Goal: Task Accomplishment & Management: Manage account settings

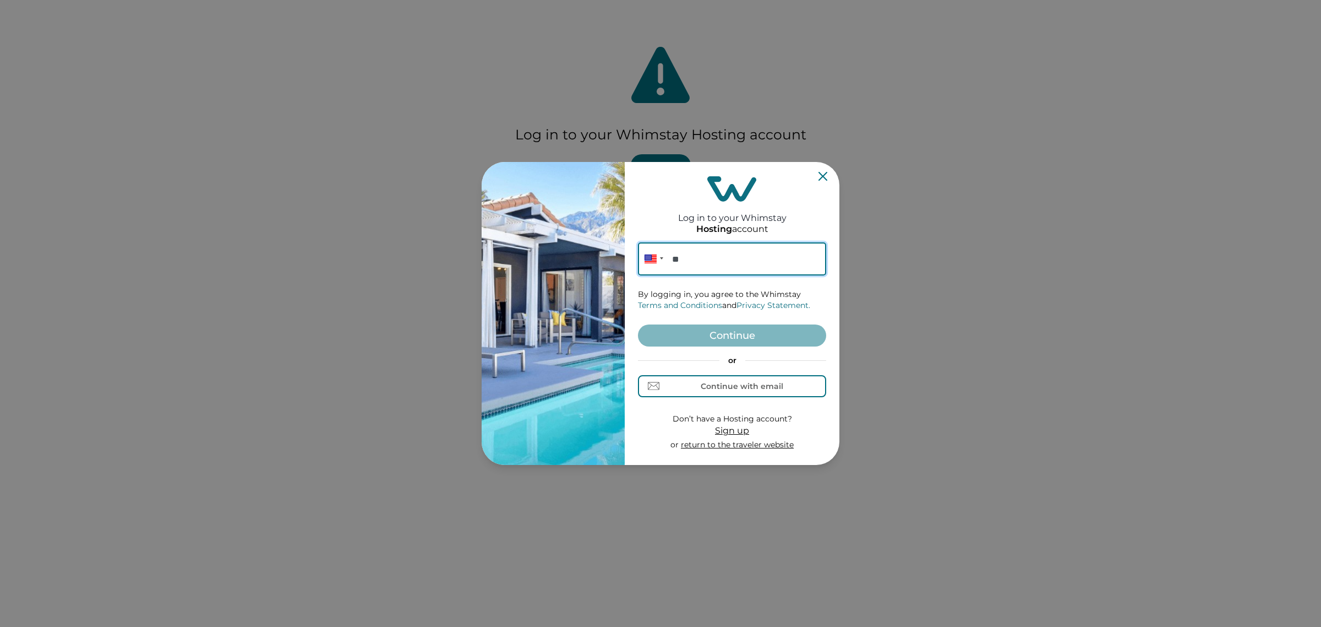
paste input "**********"
type input "**********"
click at [723, 329] on button "Continue" at bounding box center [732, 335] width 188 height 22
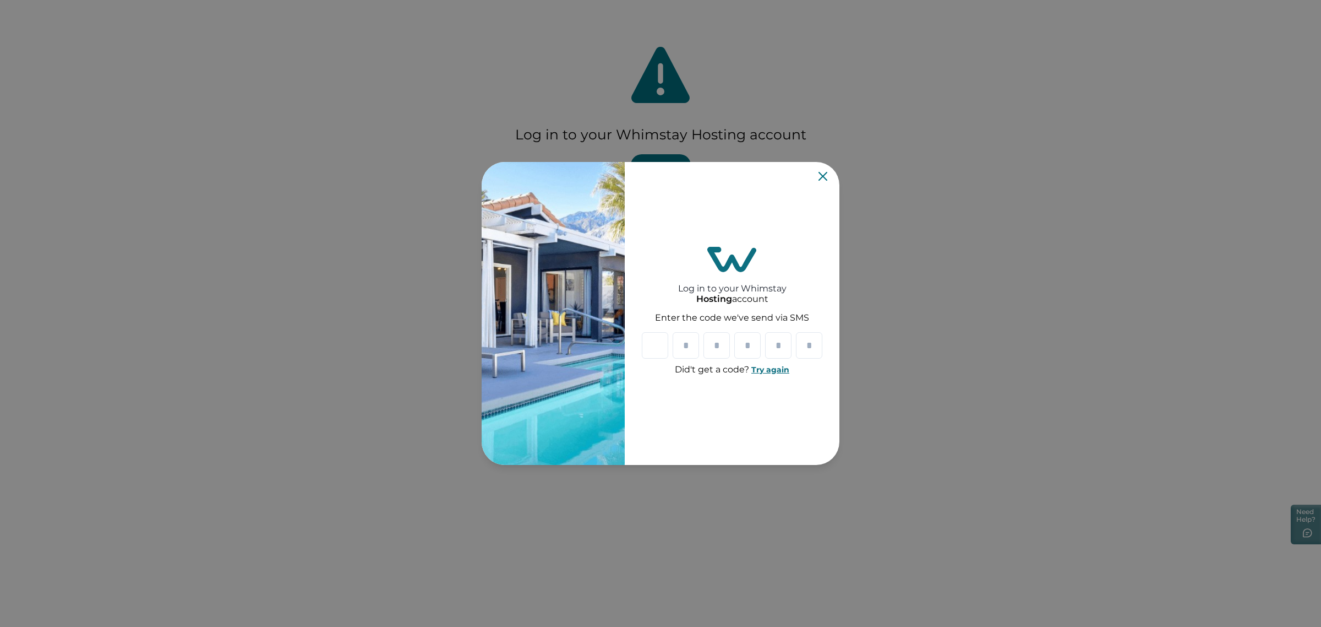
paste input "*"
type input "*"
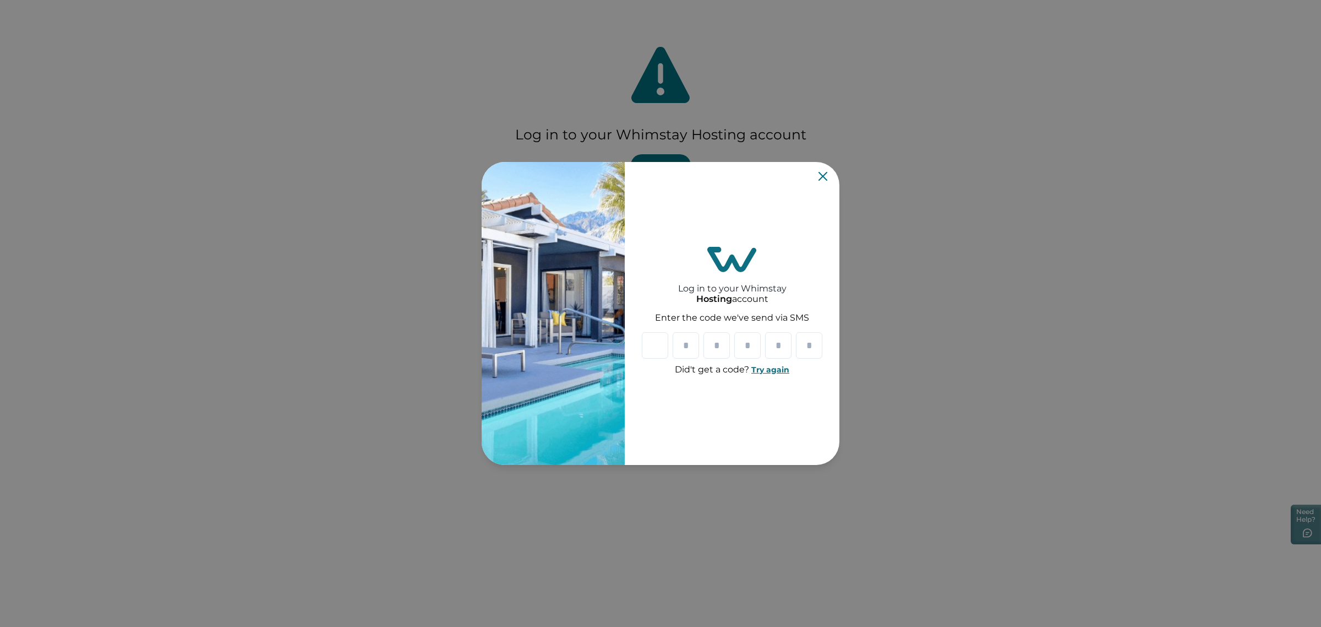
type input "*"
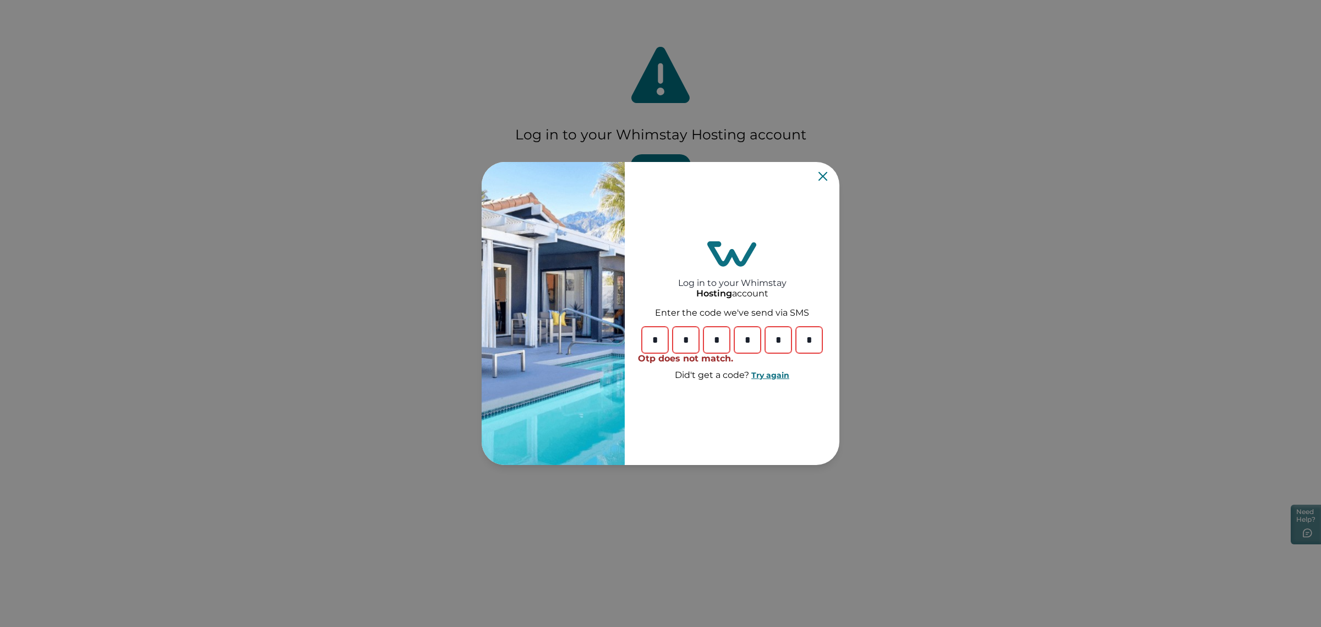
type input "*"
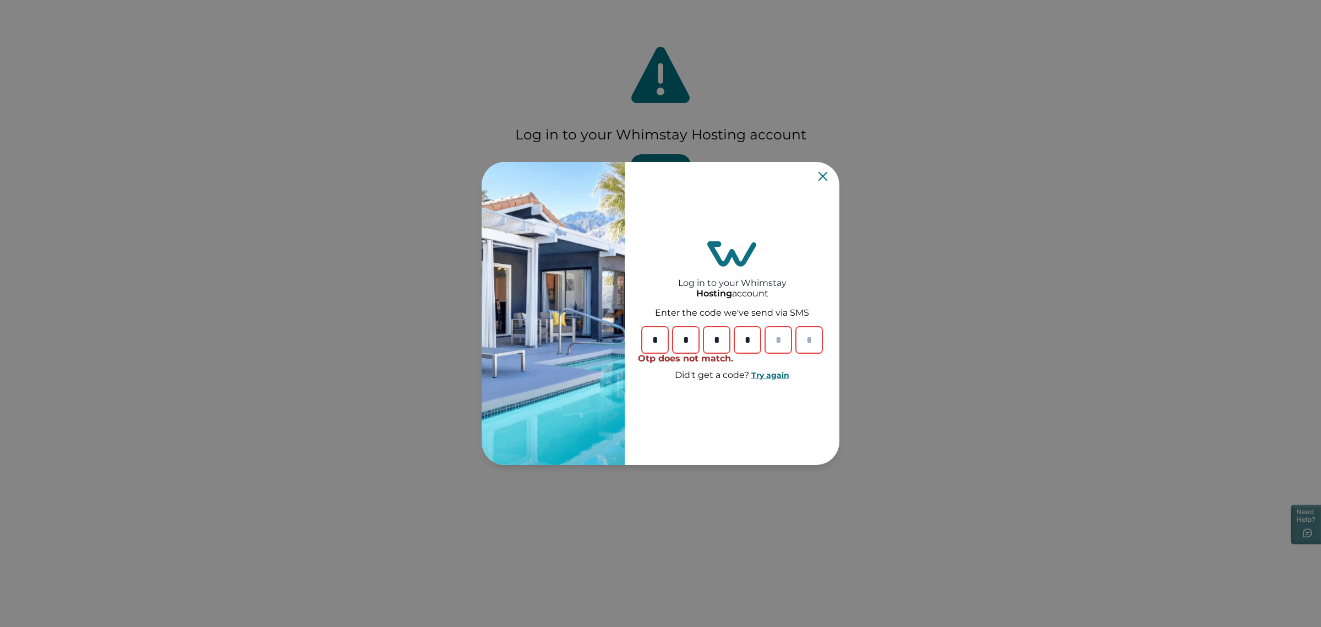
type input "*"
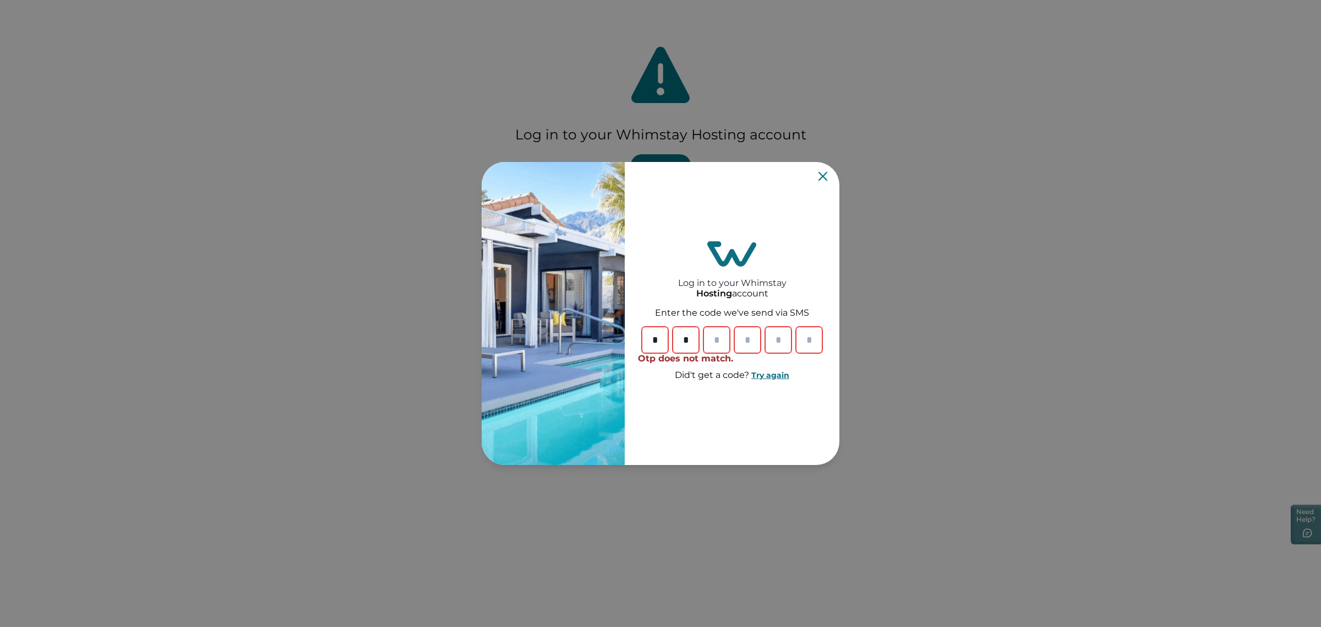
type input "*"
paste input "*"
type input "*"
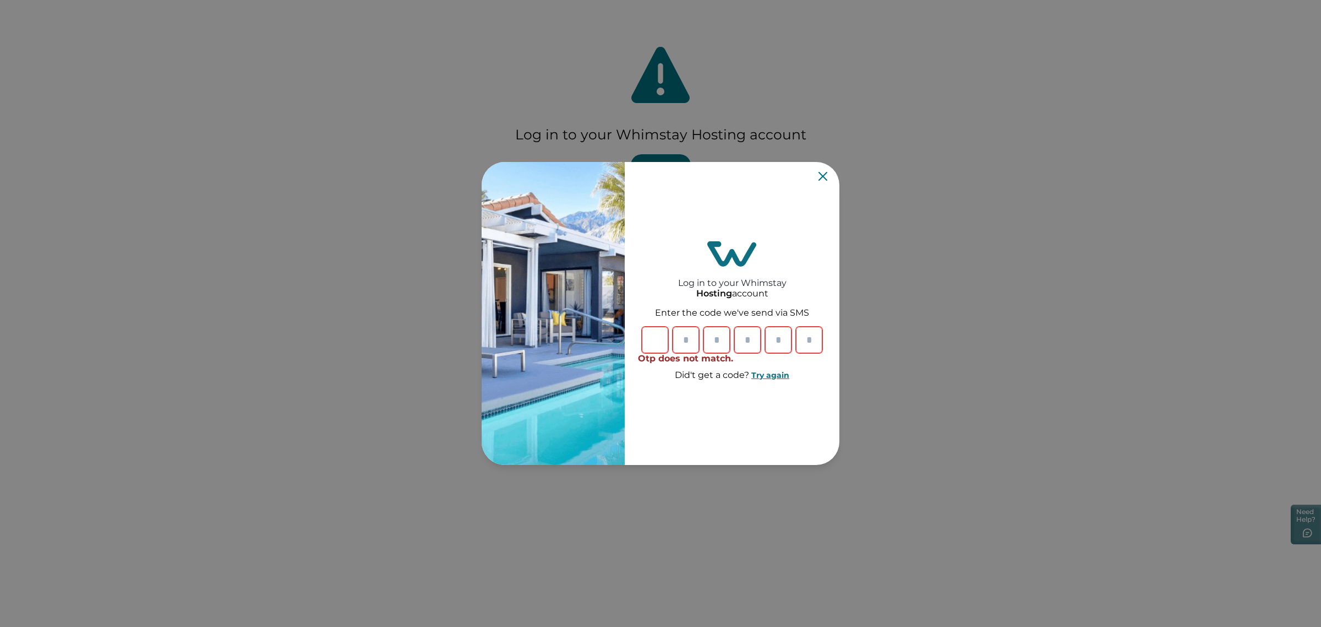
type input "*"
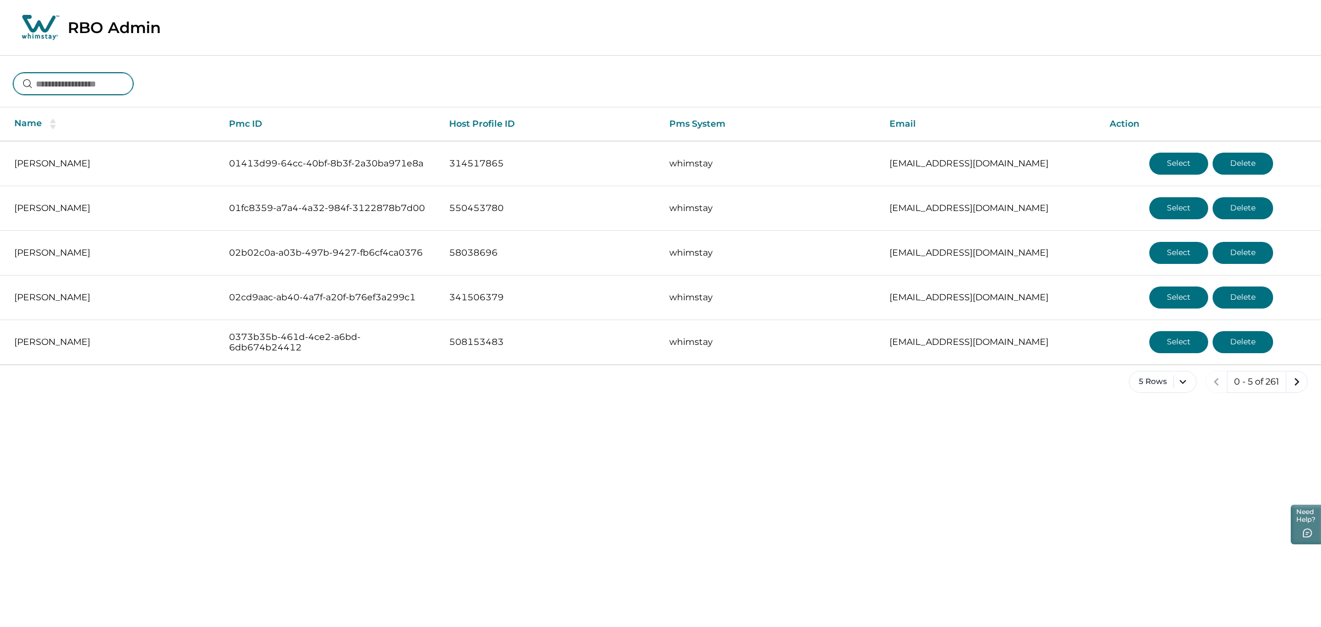
click at [87, 78] on input at bounding box center [73, 84] width 120 height 22
type input "******"
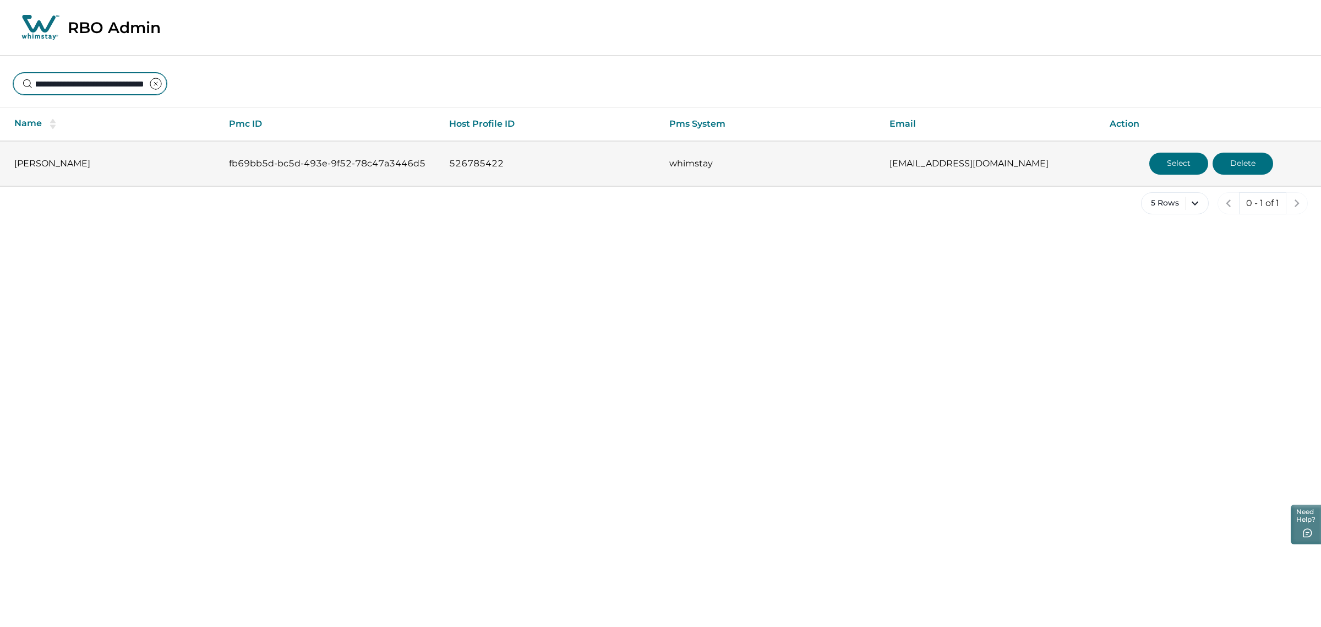
type input "**********"
click at [1177, 163] on button "Select" at bounding box center [1179, 164] width 59 height 22
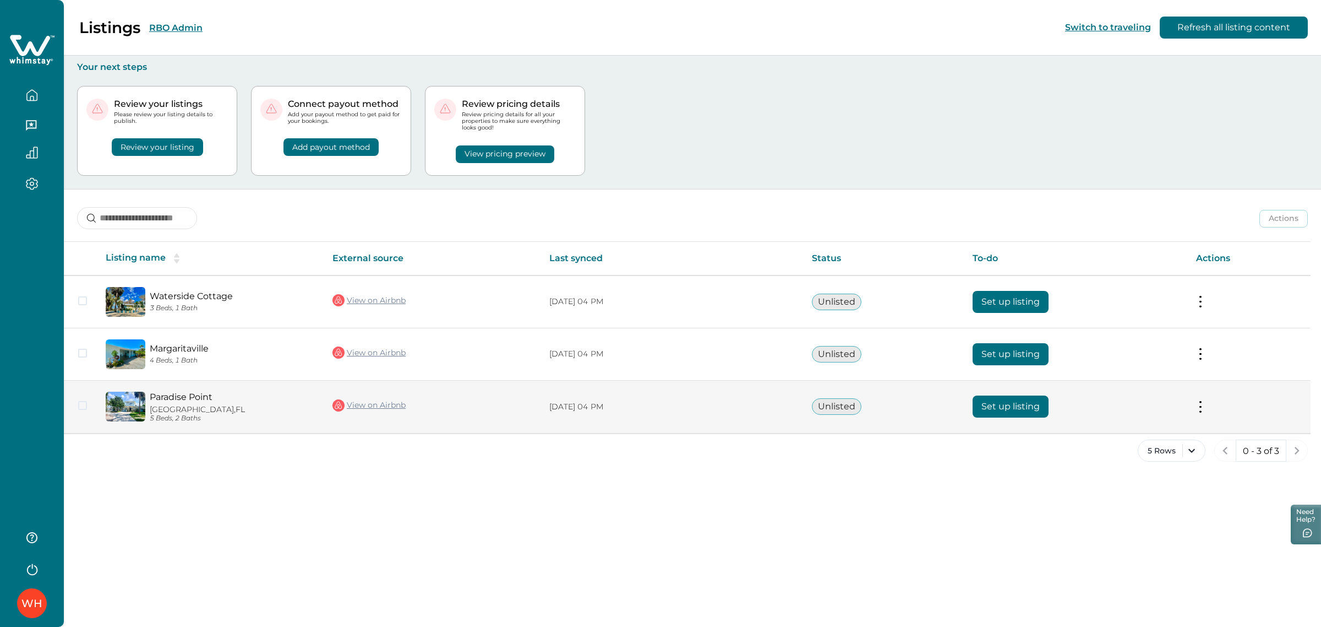
click at [1026, 413] on button "Set up listing" at bounding box center [1011, 406] width 76 height 22
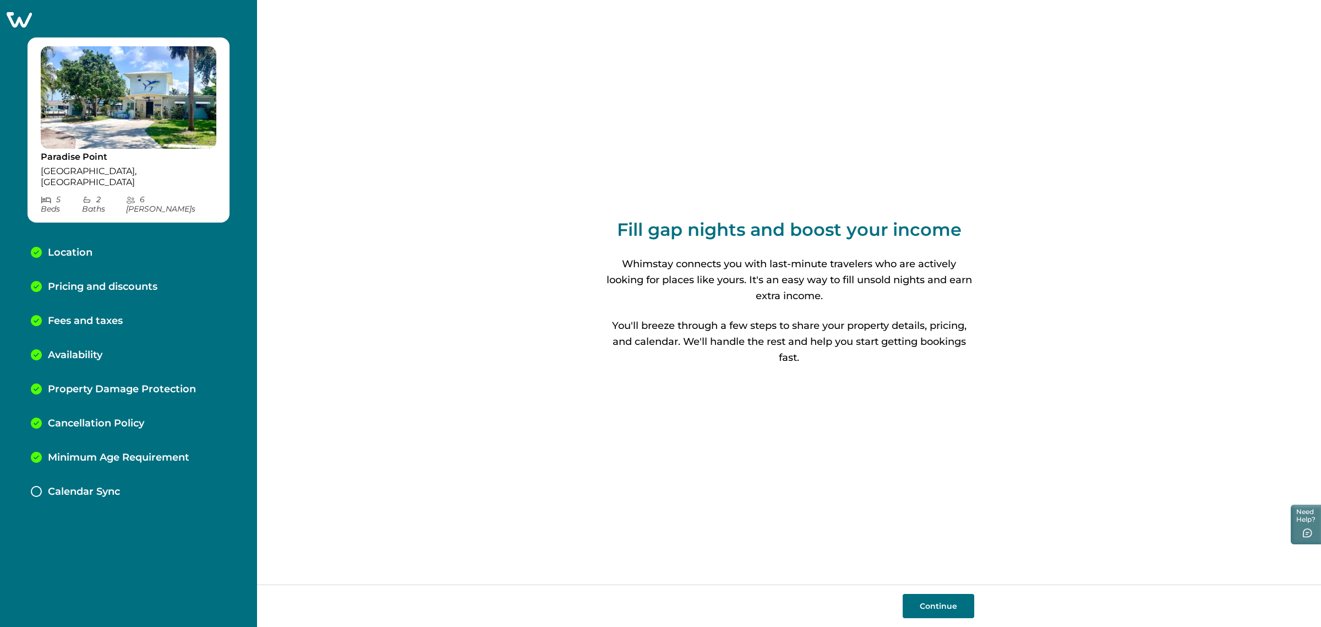
click at [164, 270] on div "Pricing and discounts" at bounding box center [128, 287] width 213 height 34
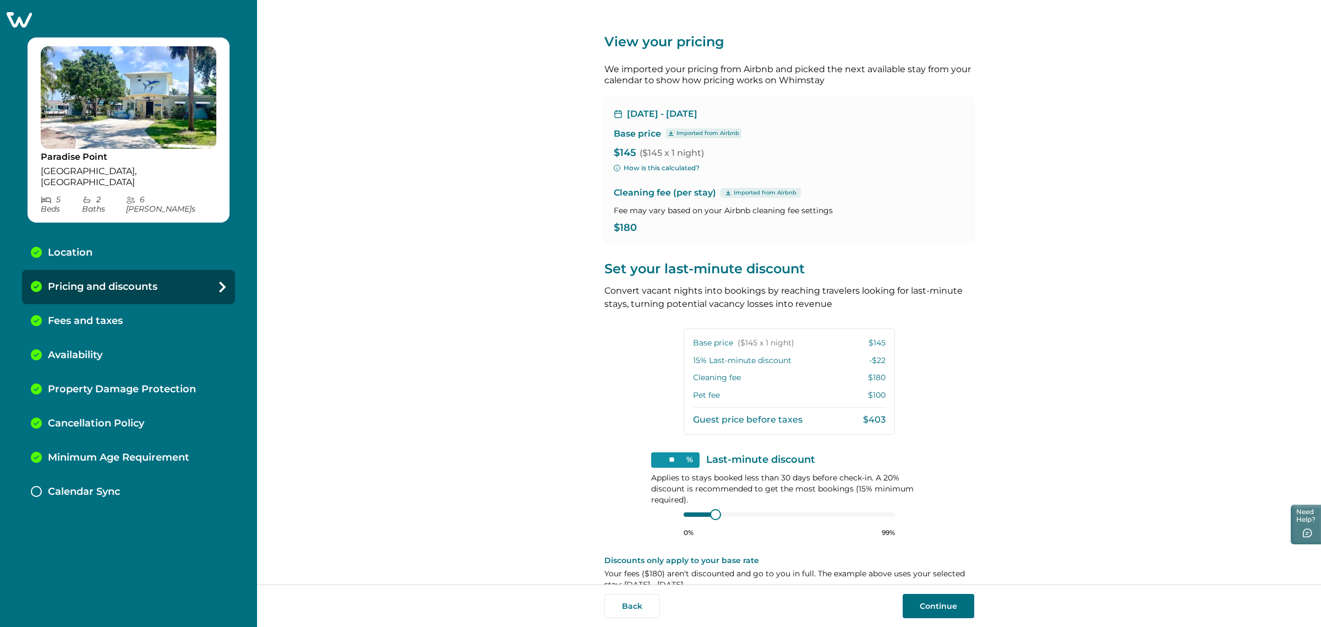
click at [409, 292] on div "View your pricing We imported your pricing from Airbnb and picked the next avai…" at bounding box center [789, 292] width 1064 height 584
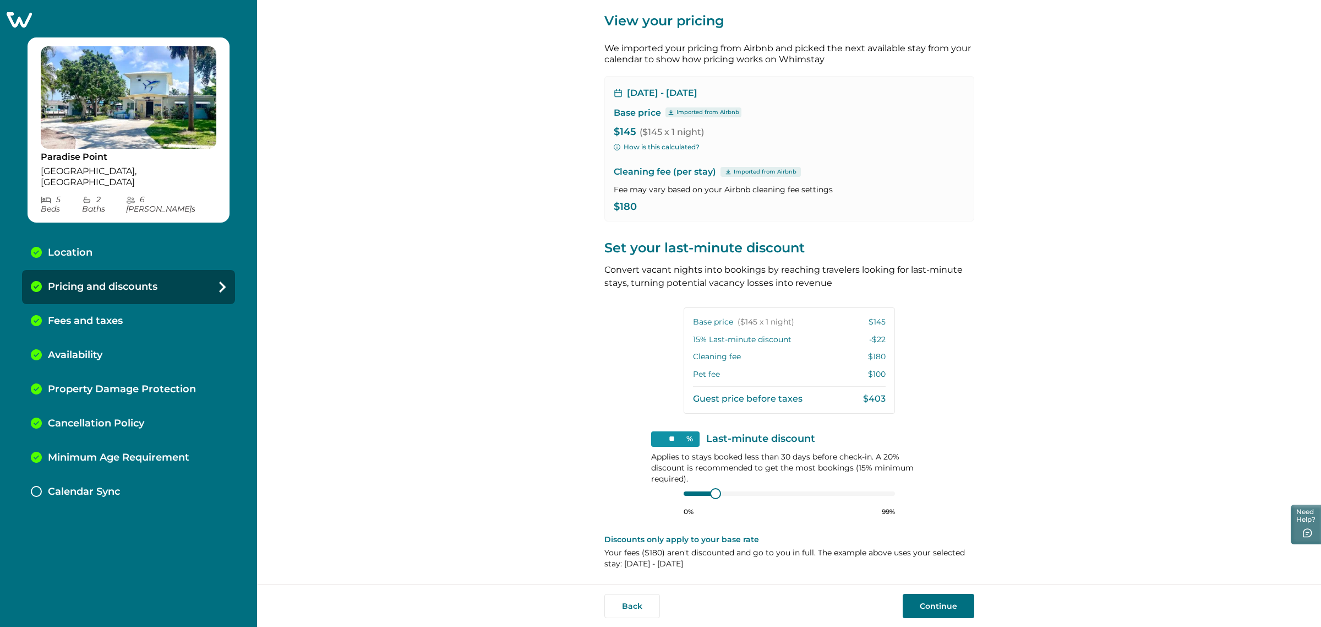
click at [447, 186] on div "View your pricing We imported your pricing from Airbnb and picked the next avai…" at bounding box center [789, 292] width 1064 height 584
click at [1073, 346] on div "View your pricing We imported your pricing from Airbnb and picked the next avai…" at bounding box center [789, 292] width 1064 height 584
click at [656, 146] on button "How is this calculated?" at bounding box center [657, 147] width 86 height 10
click at [426, 177] on div "View your pricing We imported your pricing from Airbnb and picked the next avai…" at bounding box center [789, 292] width 1064 height 584
